Goal: Information Seeking & Learning: Learn about a topic

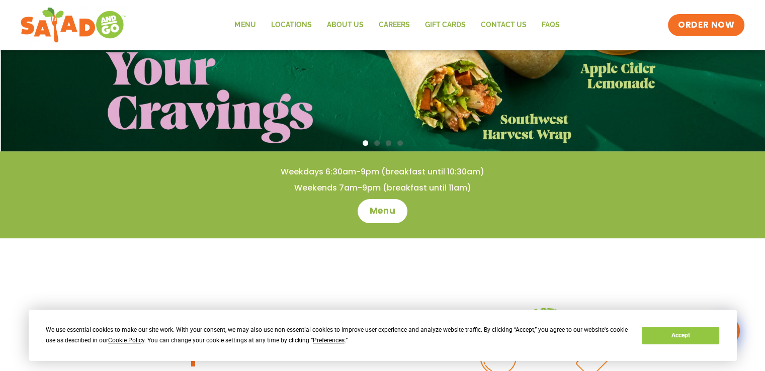
scroll to position [201, 0]
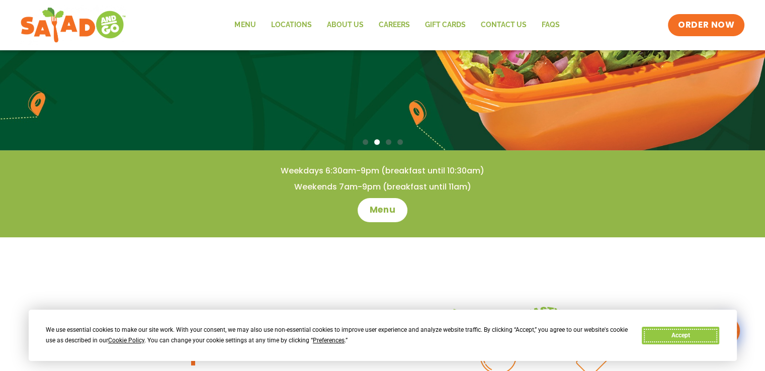
click at [681, 336] on button "Accept" at bounding box center [680, 336] width 77 height 18
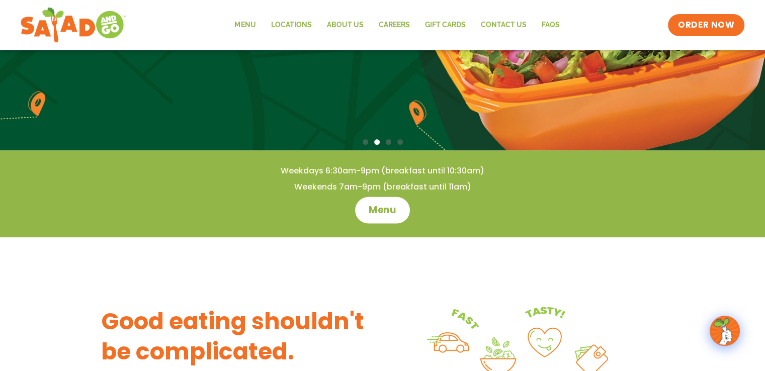
click at [383, 214] on span "Menu" at bounding box center [382, 210] width 29 height 13
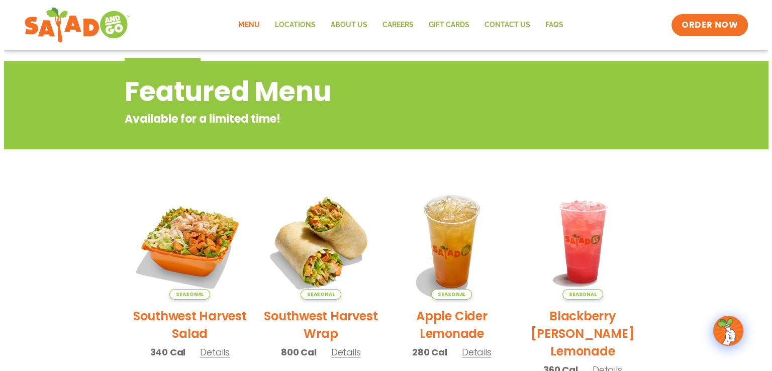
scroll to position [151, 0]
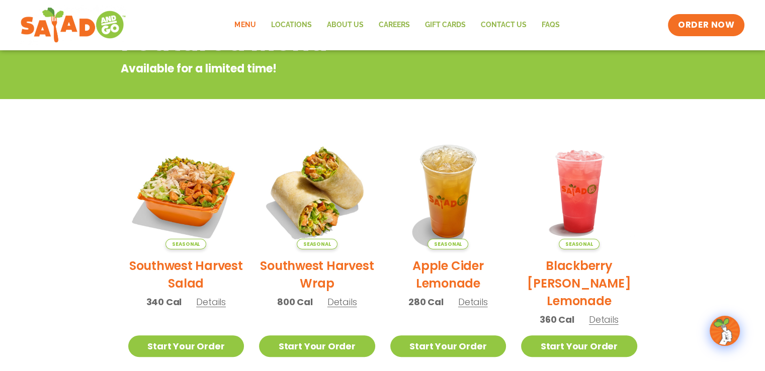
click at [614, 319] on span "Details" at bounding box center [604, 319] width 30 height 13
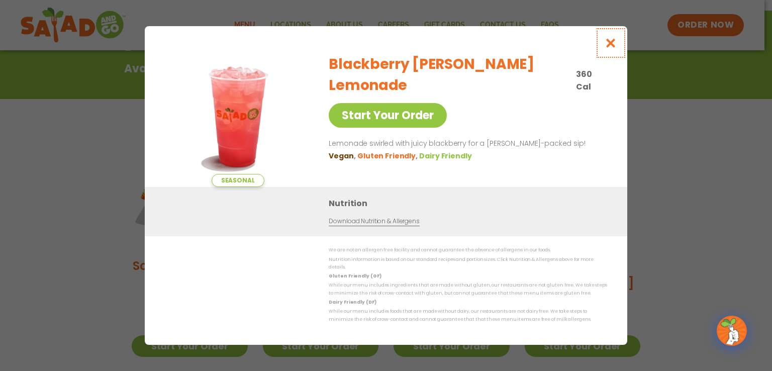
click at [614, 44] on icon "Close modal" at bounding box center [611, 43] width 13 height 11
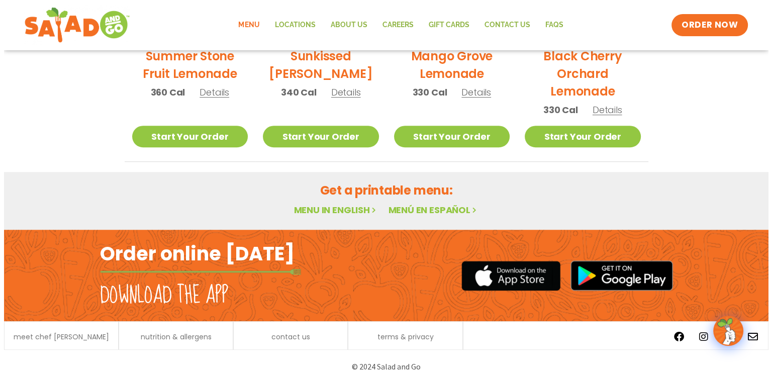
scroll to position [463, 0]
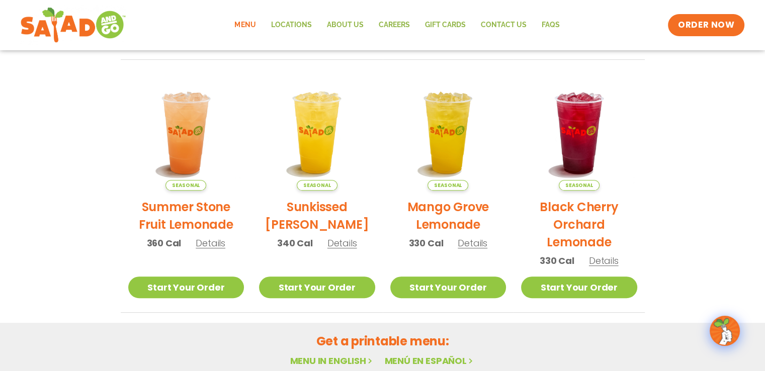
click at [190, 211] on h2 "Summer Stone Fruit Lemonade" at bounding box center [186, 215] width 116 height 35
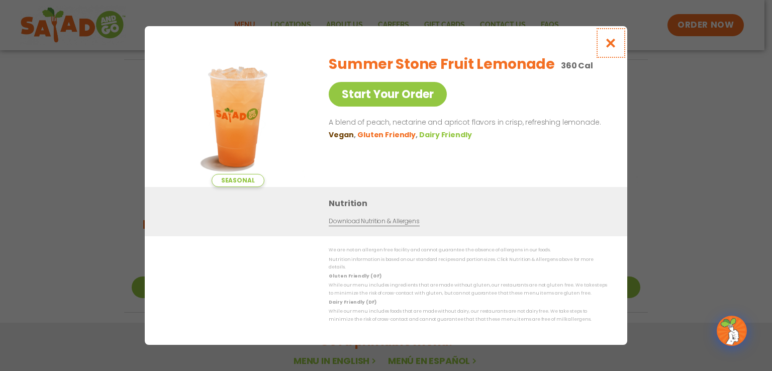
click at [608, 45] on icon "Close modal" at bounding box center [611, 43] width 13 height 11
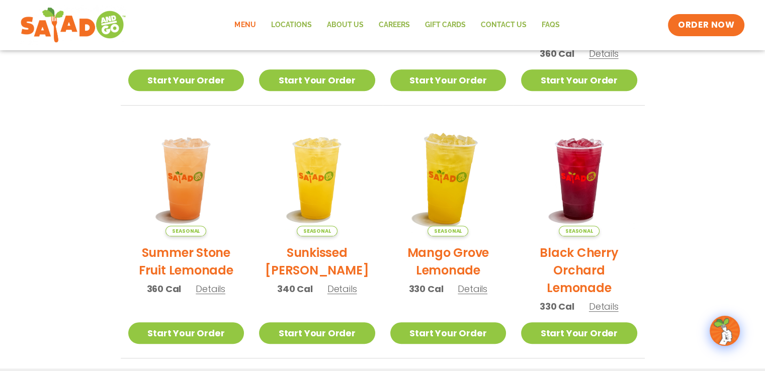
scroll to position [404, 0]
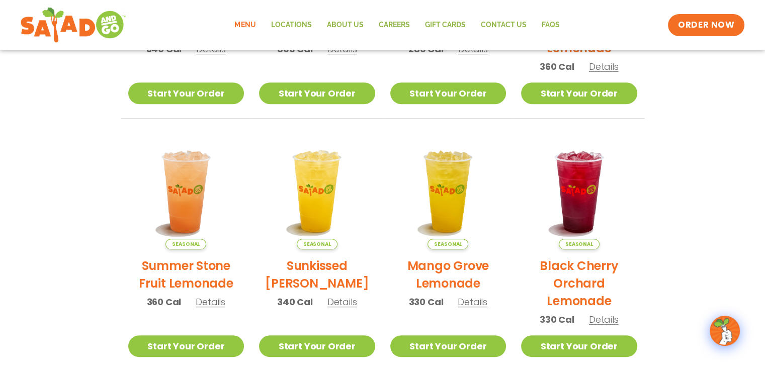
click at [313, 273] on h2 "Sunkissed [PERSON_NAME]" at bounding box center [317, 274] width 116 height 35
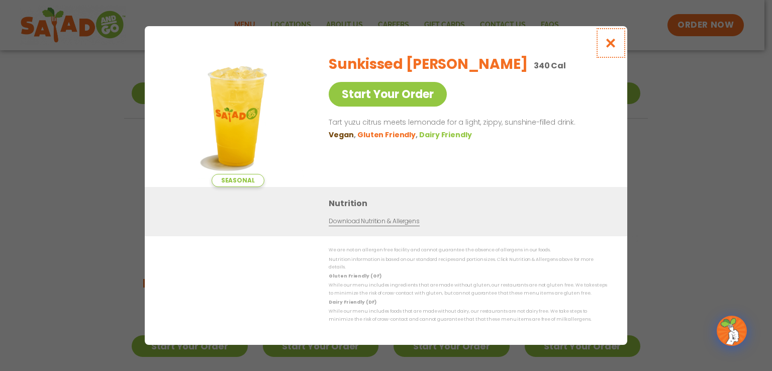
click at [613, 45] on icon "Close modal" at bounding box center [611, 43] width 13 height 11
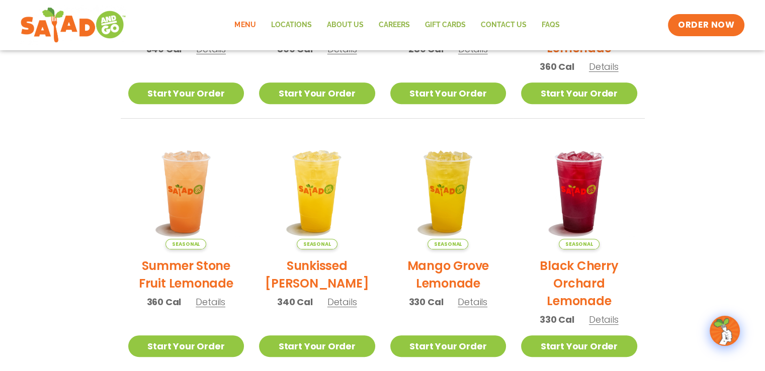
click at [450, 272] on h2 "Mango Grove Lemonade" at bounding box center [448, 274] width 116 height 35
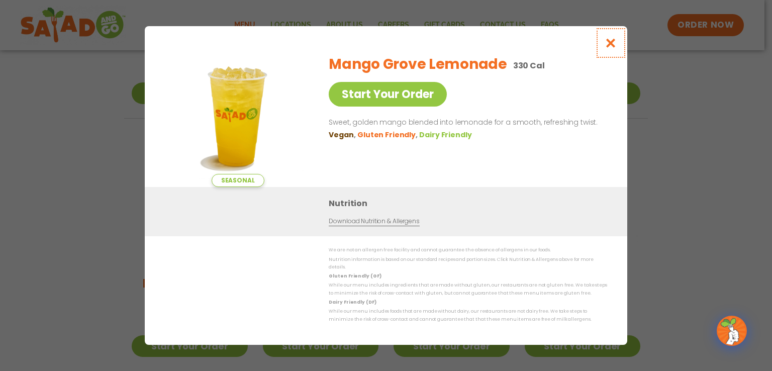
click at [611, 45] on icon "Close modal" at bounding box center [611, 43] width 13 height 11
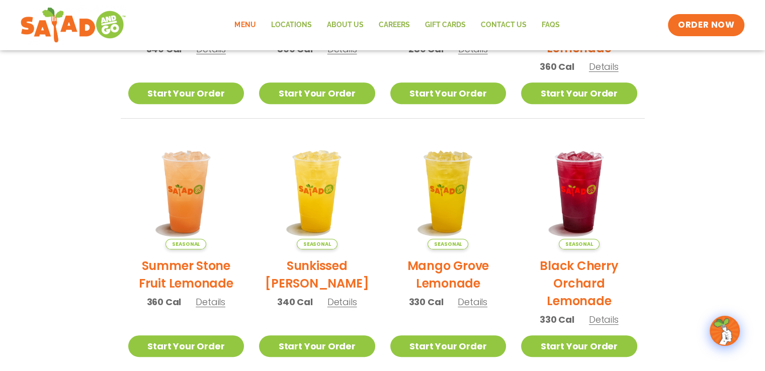
click at [581, 282] on h2 "Black Cherry Orchard Lemonade" at bounding box center [579, 283] width 116 height 53
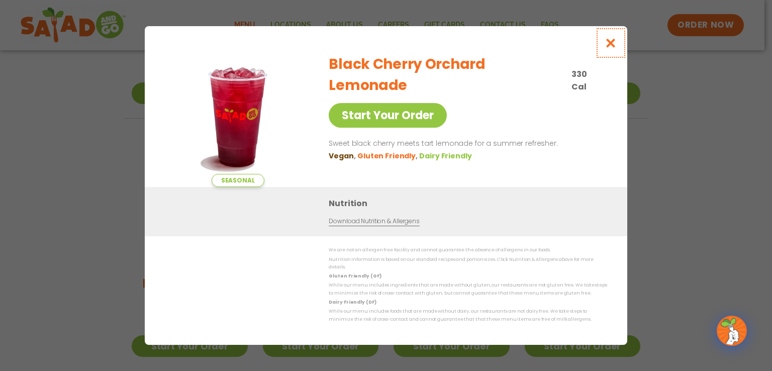
click at [609, 47] on icon "Close modal" at bounding box center [611, 43] width 13 height 11
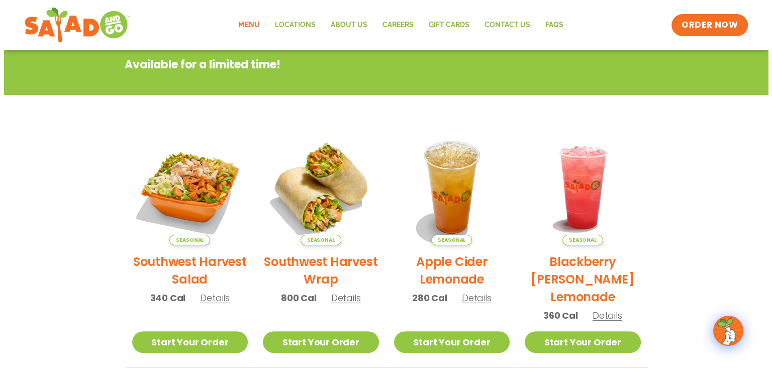
scroll to position [152, 0]
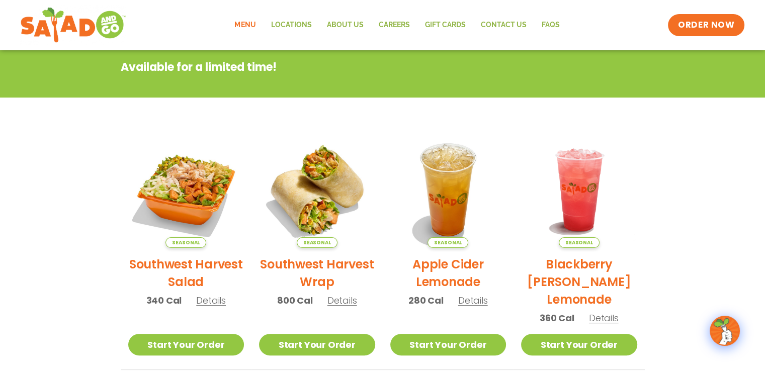
click at [185, 262] on h2 "Southwest Harvest Salad" at bounding box center [186, 272] width 116 height 35
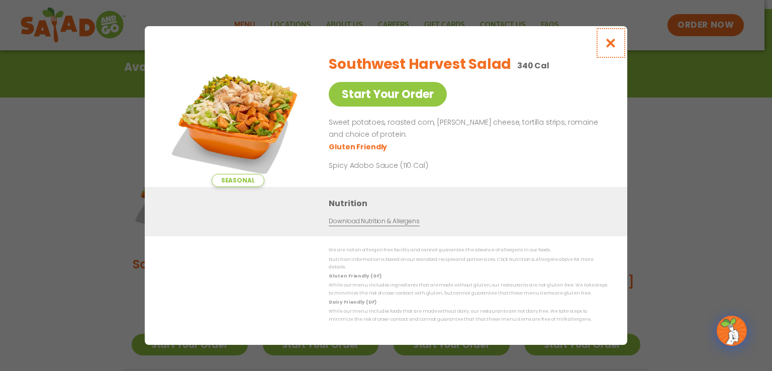
click at [614, 48] on icon "Close modal" at bounding box center [611, 43] width 13 height 11
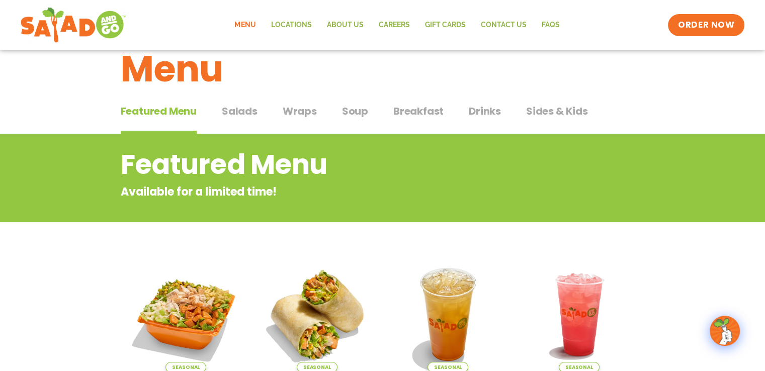
scroll to position [10, 0]
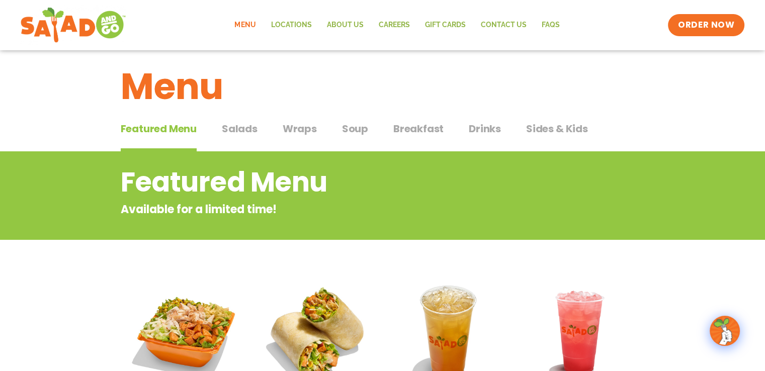
click at [232, 128] on span "Salads" at bounding box center [240, 128] width 36 height 15
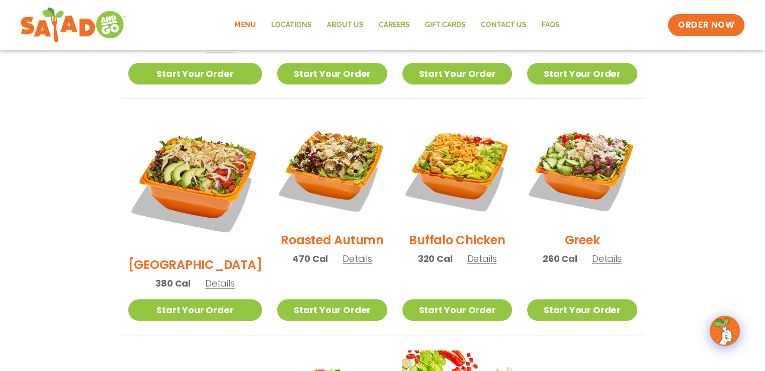
scroll to position [463, 0]
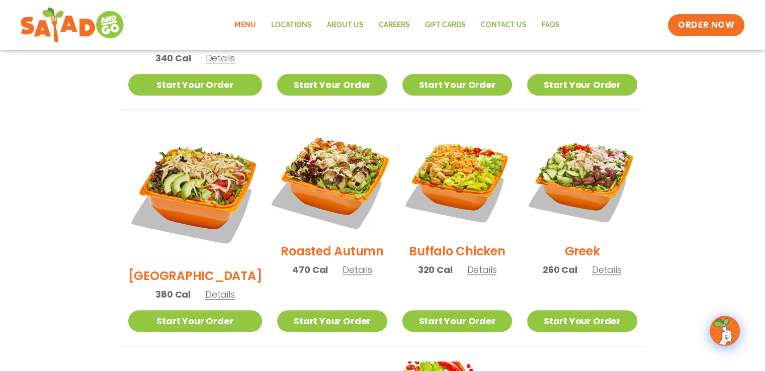
click at [337, 198] on img at bounding box center [332, 180] width 129 height 129
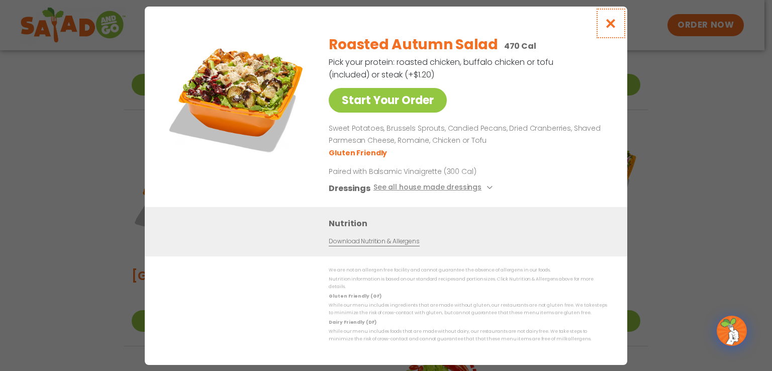
click at [615, 27] on icon "Close modal" at bounding box center [611, 23] width 13 height 11
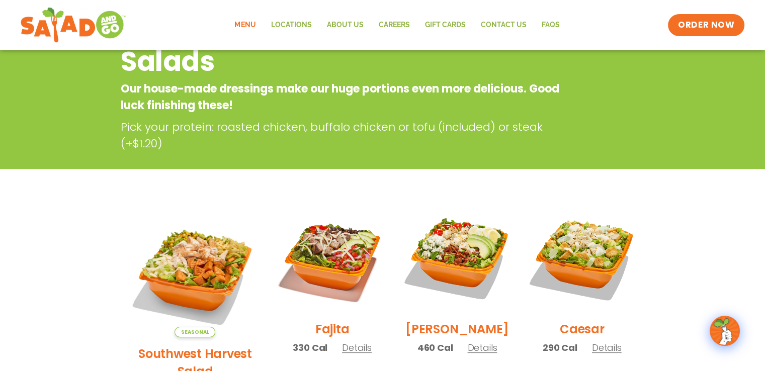
scroll to position [0, 0]
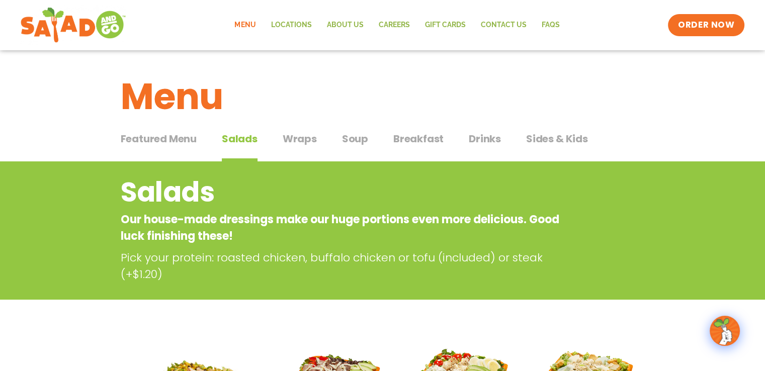
click at [349, 138] on span "Soup" at bounding box center [355, 138] width 26 height 15
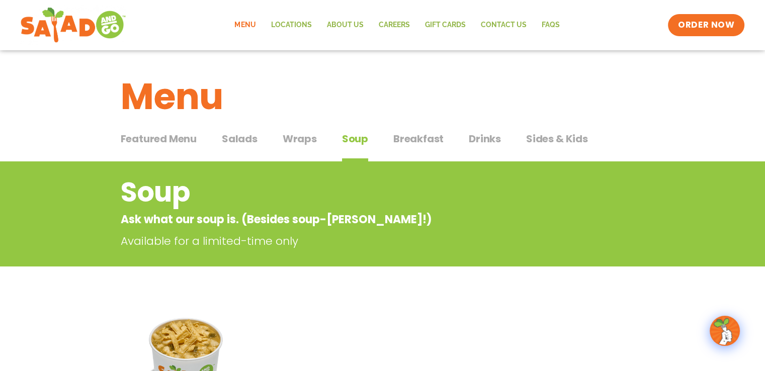
click at [483, 140] on span "Drinks" at bounding box center [485, 138] width 32 height 15
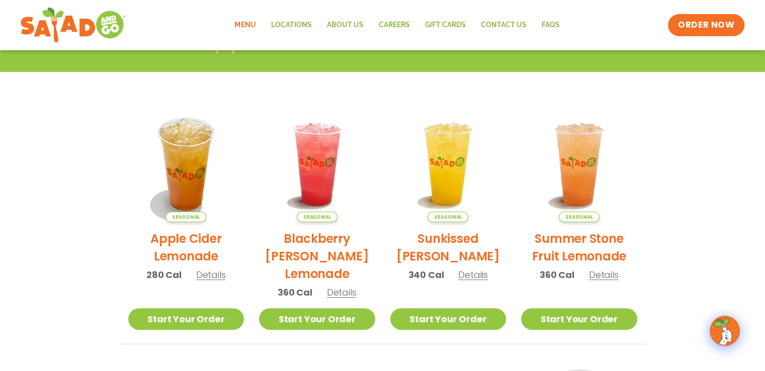
scroll to position [201, 0]
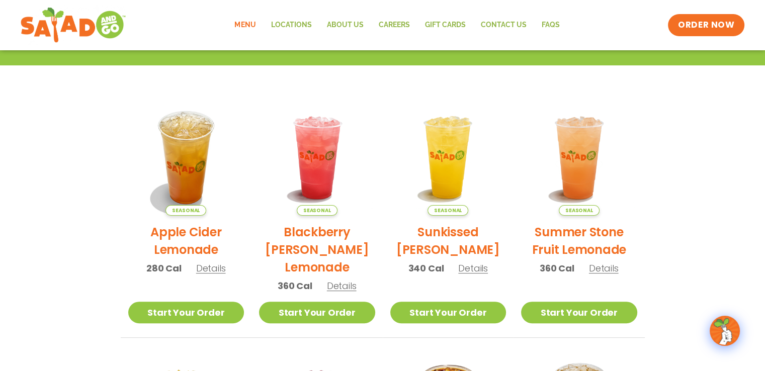
click at [587, 228] on h2 "Summer Stone Fruit Lemonade" at bounding box center [579, 240] width 116 height 35
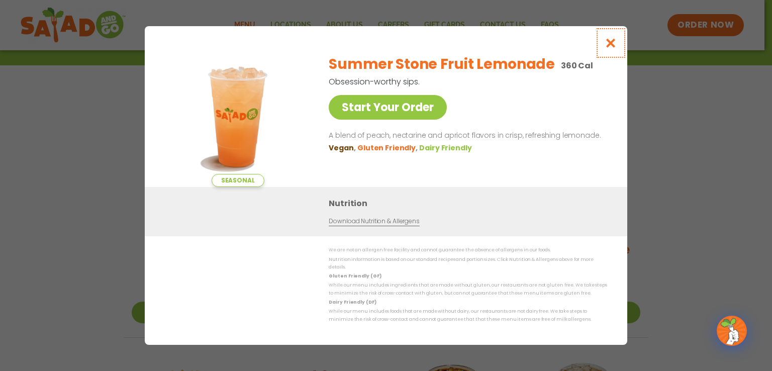
click at [610, 48] on icon "Close modal" at bounding box center [611, 43] width 13 height 11
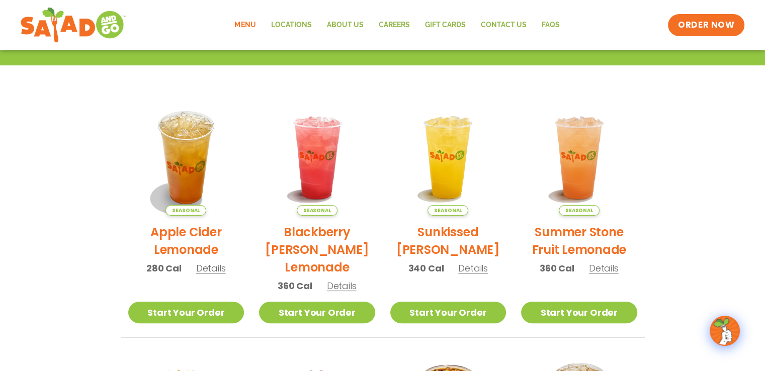
click at [326, 232] on h2 "Blackberry [PERSON_NAME] Lemonade" at bounding box center [317, 249] width 116 height 53
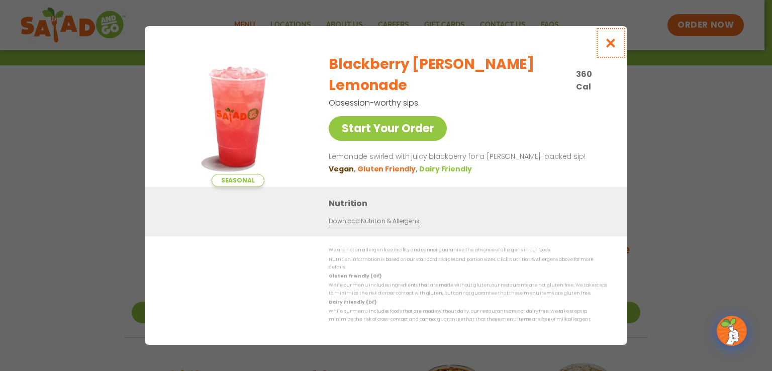
click at [605, 46] on icon "Close modal" at bounding box center [611, 43] width 13 height 11
